Goal: Entertainment & Leisure: Consume media (video, audio)

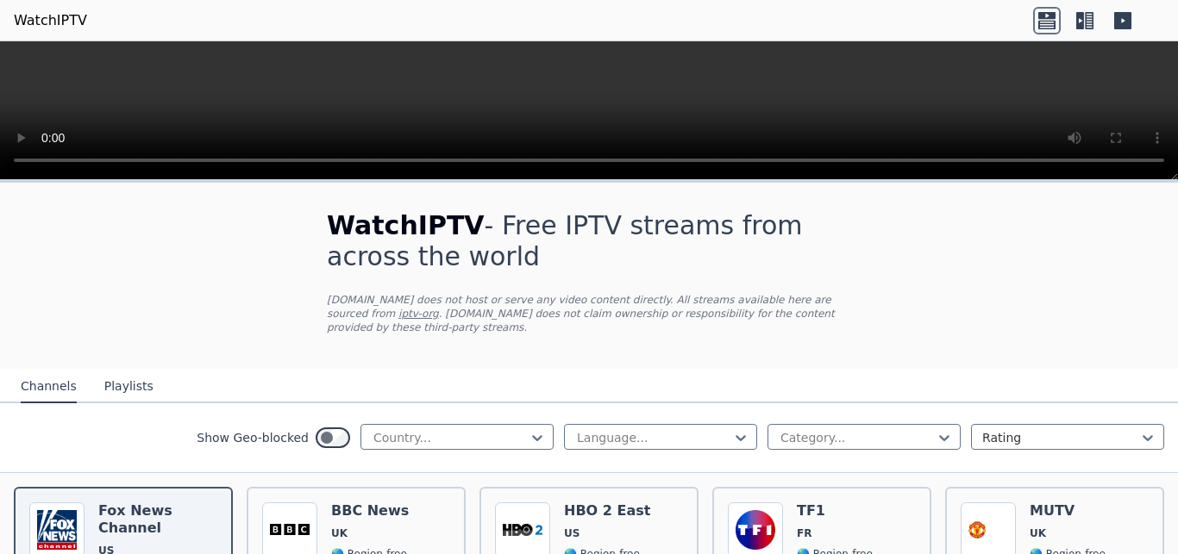
drag, startPoint x: 1172, startPoint y: 313, endPoint x: 1155, endPoint y: 101, distance: 212.7
click at [1155, 101] on div at bounding box center [589, 110] width 1178 height 139
drag, startPoint x: 1174, startPoint y: 179, endPoint x: 1177, endPoint y: 75, distance: 104.4
click at [1177, 75] on div at bounding box center [589, 110] width 1178 height 139
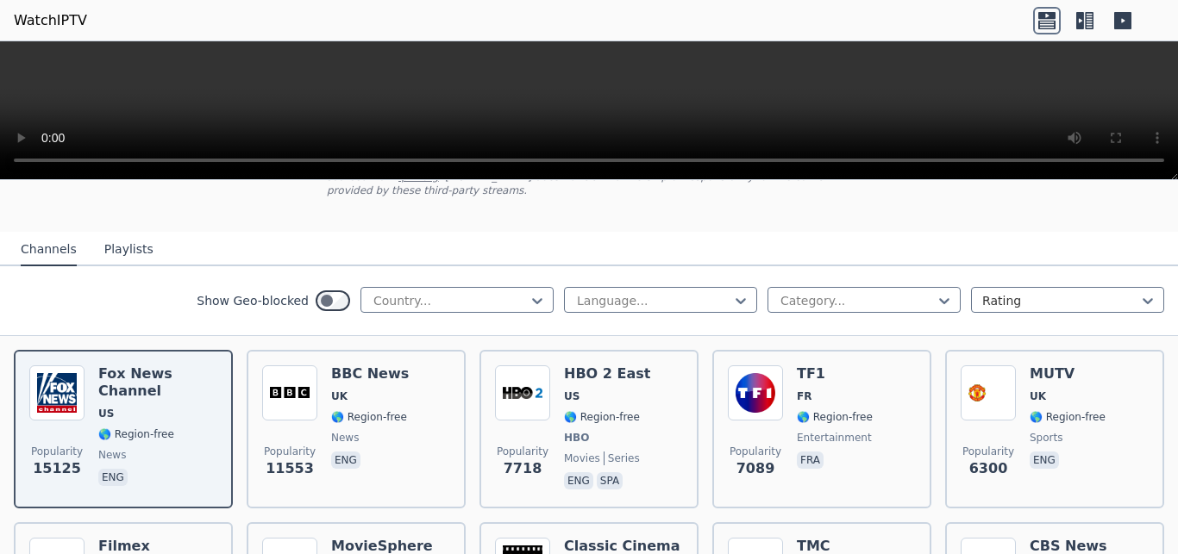
scroll to position [160, 0]
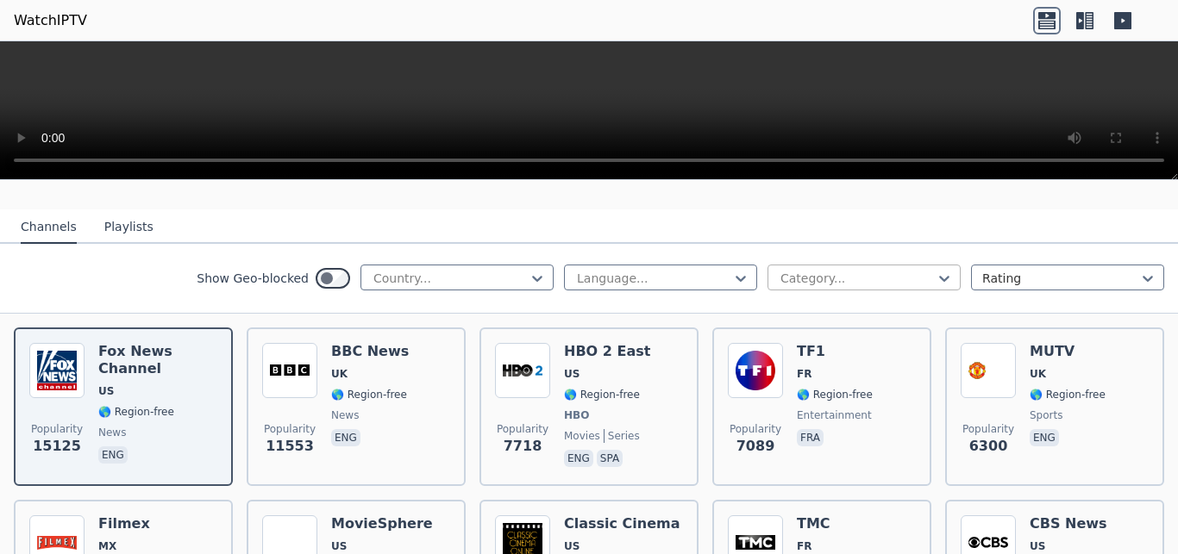
click at [890, 270] on div at bounding box center [857, 278] width 157 height 17
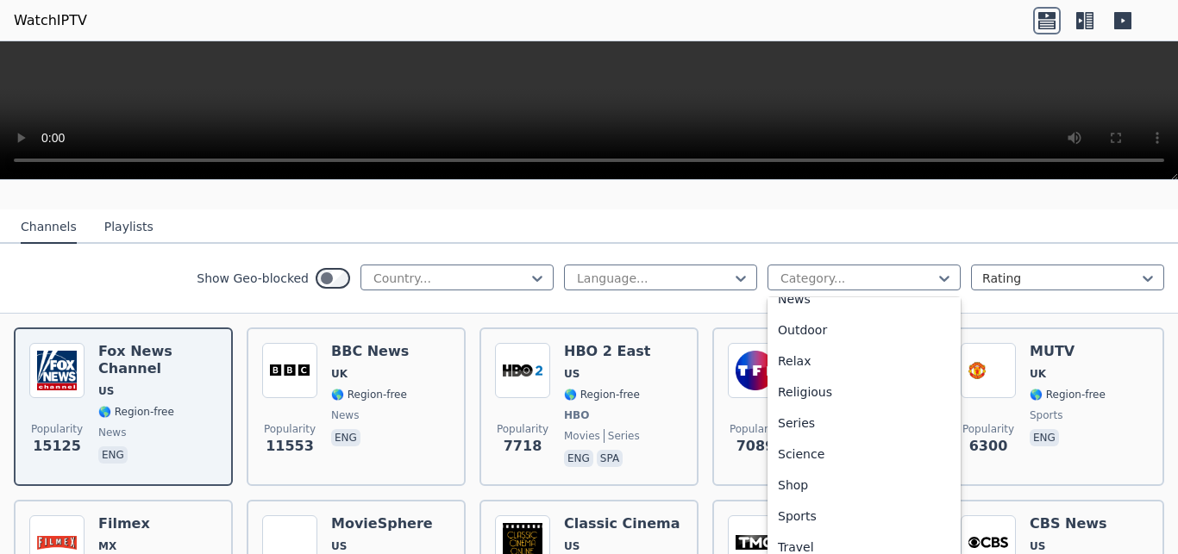
scroll to position [548, 0]
click at [786, 498] on div "Sports" at bounding box center [863, 513] width 193 height 31
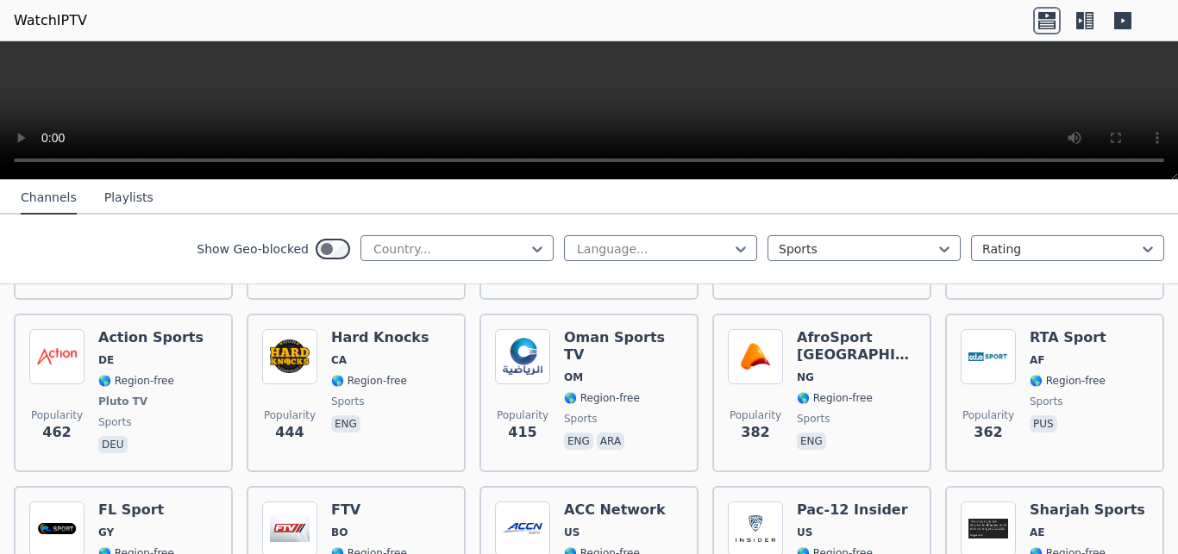
scroll to position [1412, 0]
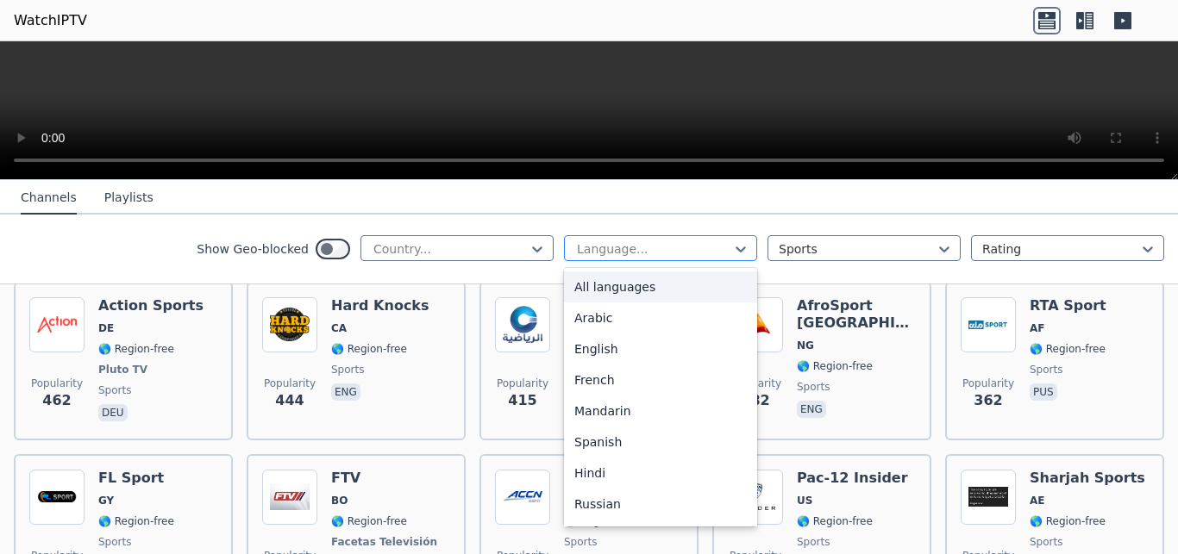
click at [687, 245] on div at bounding box center [653, 249] width 157 height 17
click at [571, 354] on div "English" at bounding box center [660, 349] width 193 height 31
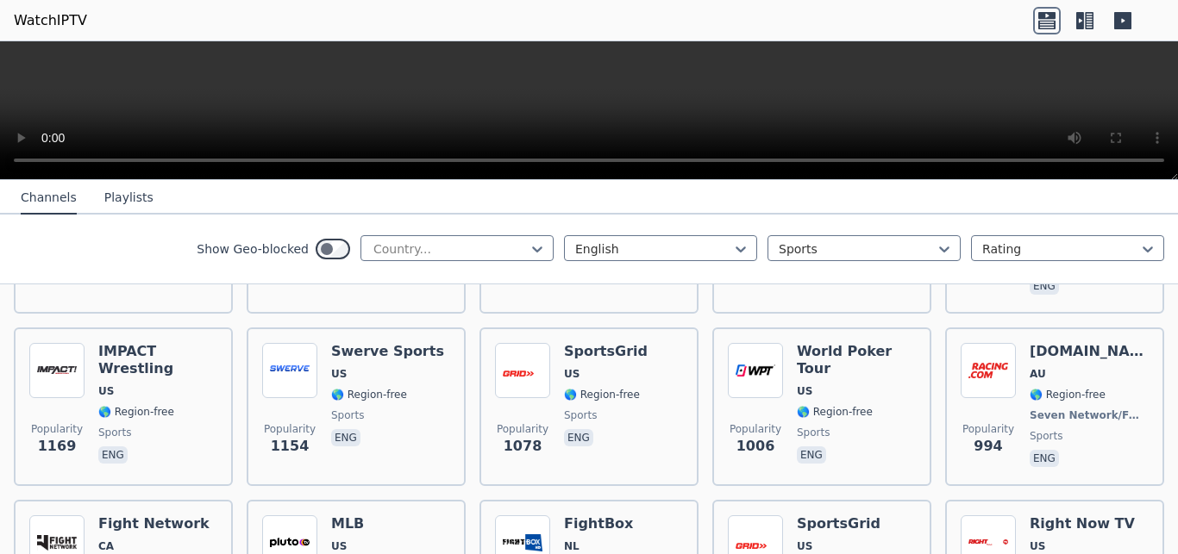
scroll to position [360, 0]
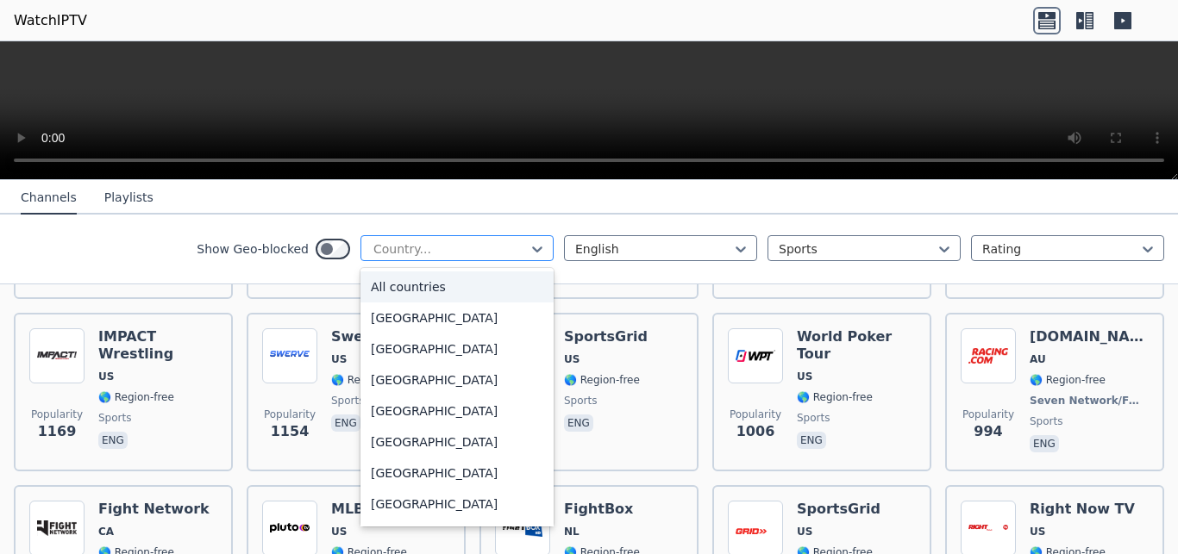
click at [493, 245] on div at bounding box center [450, 249] width 157 height 17
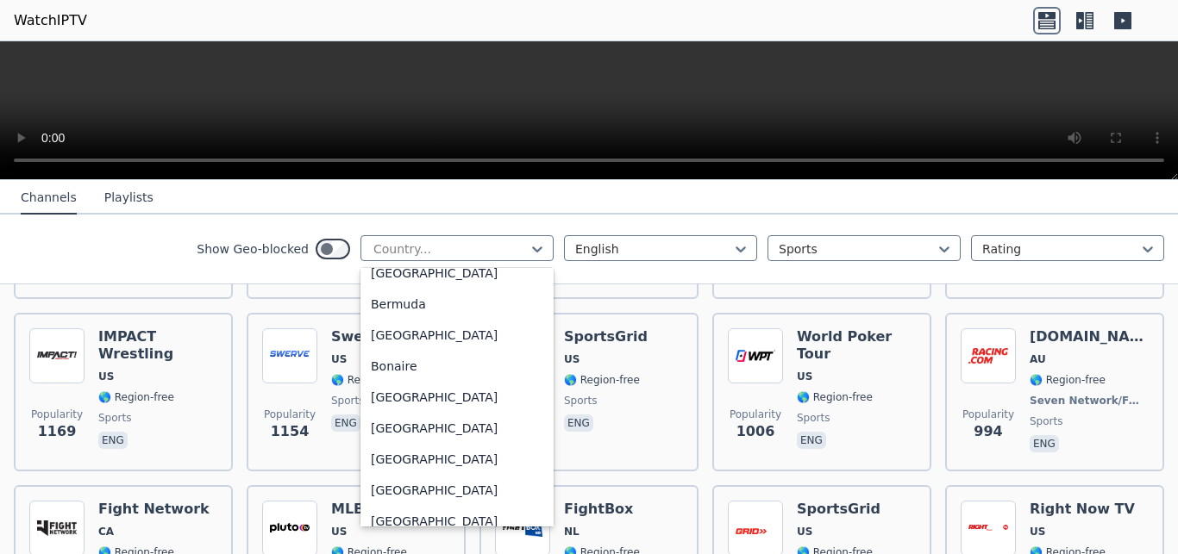
scroll to position [629, 0]
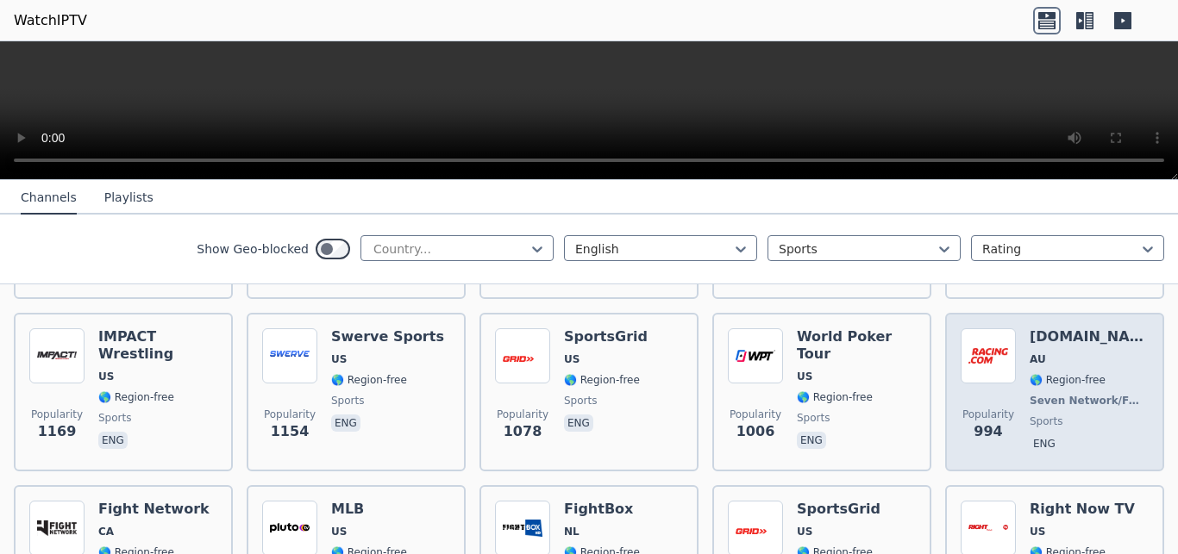
click at [961, 329] on img at bounding box center [988, 356] width 55 height 55
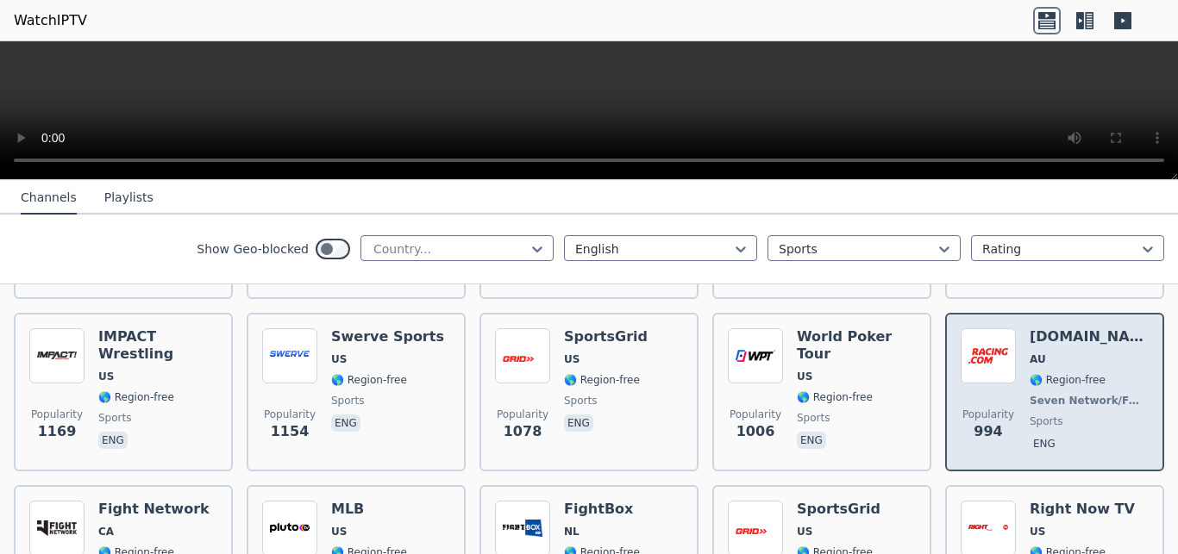
click at [1029, 353] on span "AU" at bounding box center [1037, 360] width 16 height 14
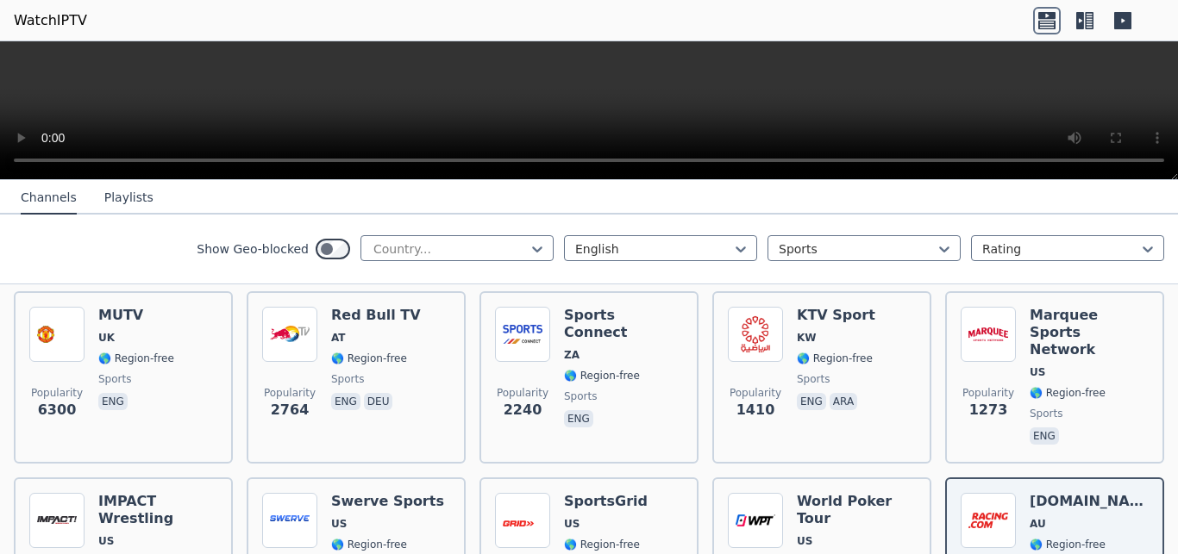
scroll to position [216, 0]
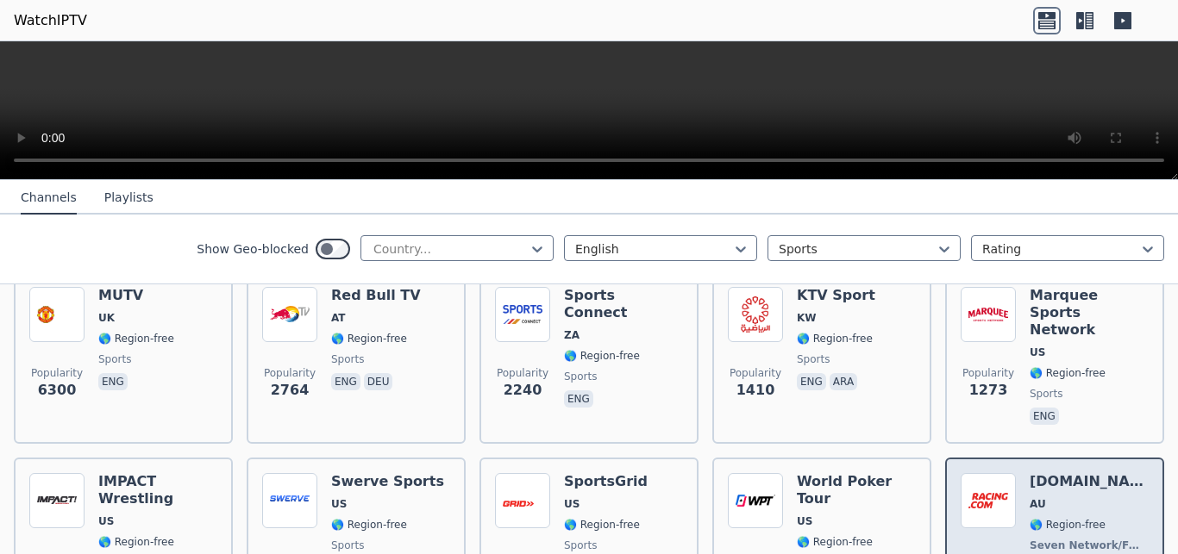
click at [1029, 473] on div "[DOMAIN_NAME] AU 🌎 Region-free Seven Network/Foxtel sports eng" at bounding box center [1088, 537] width 119 height 128
